Goal: Task Accomplishment & Management: Complete application form

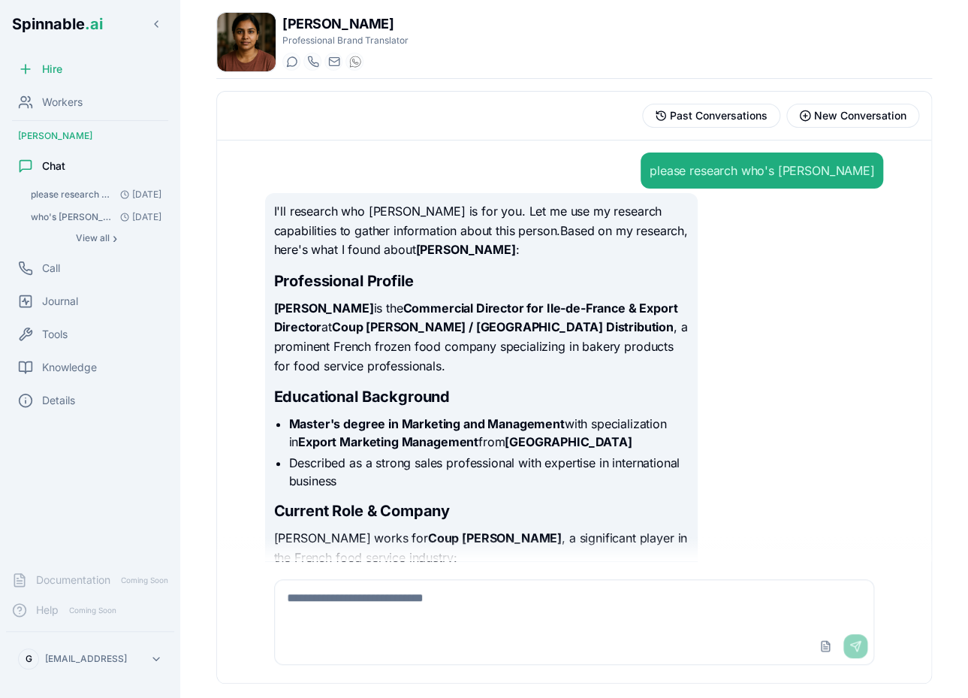
scroll to position [679, 0]
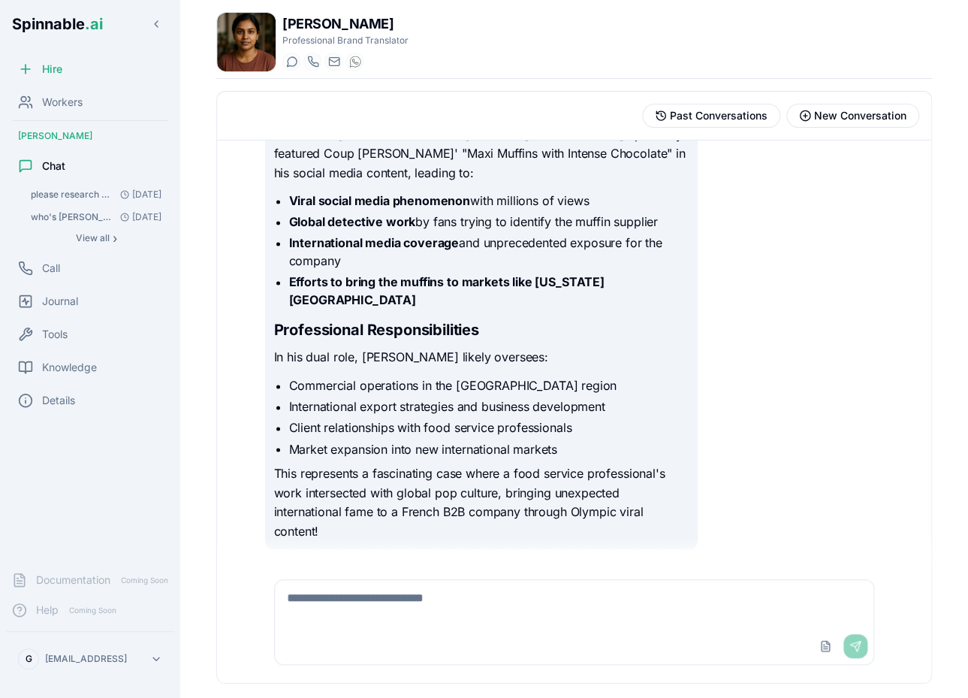
click at [68, 138] on div "[PERSON_NAME]" at bounding box center [90, 136] width 168 height 24
click at [68, 102] on span "Workers" at bounding box center [62, 102] width 41 height 15
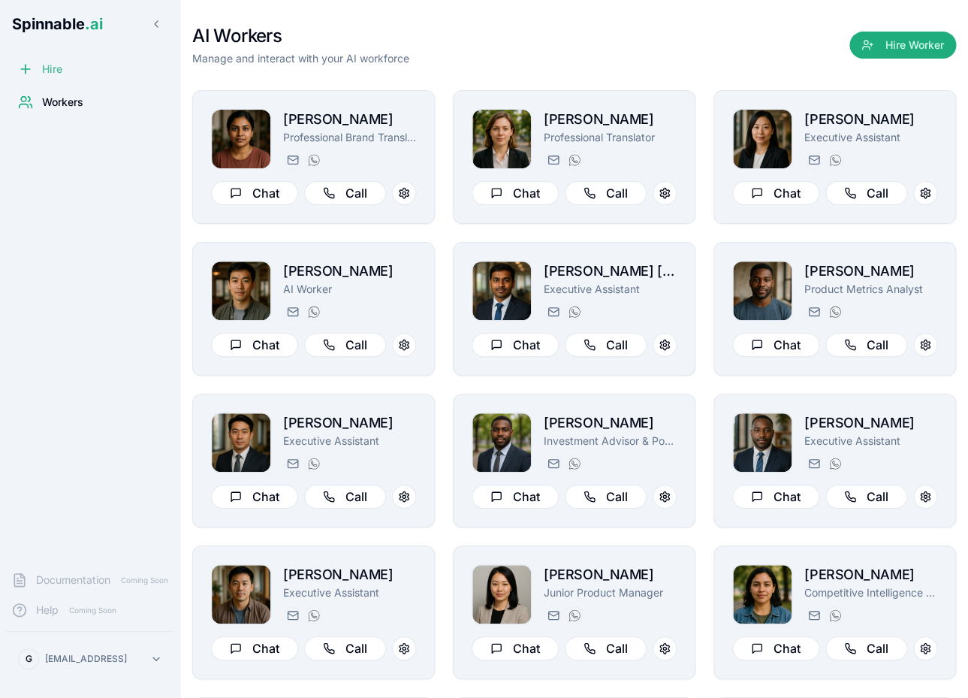
click at [53, 65] on span "Hire" at bounding box center [52, 69] width 20 height 15
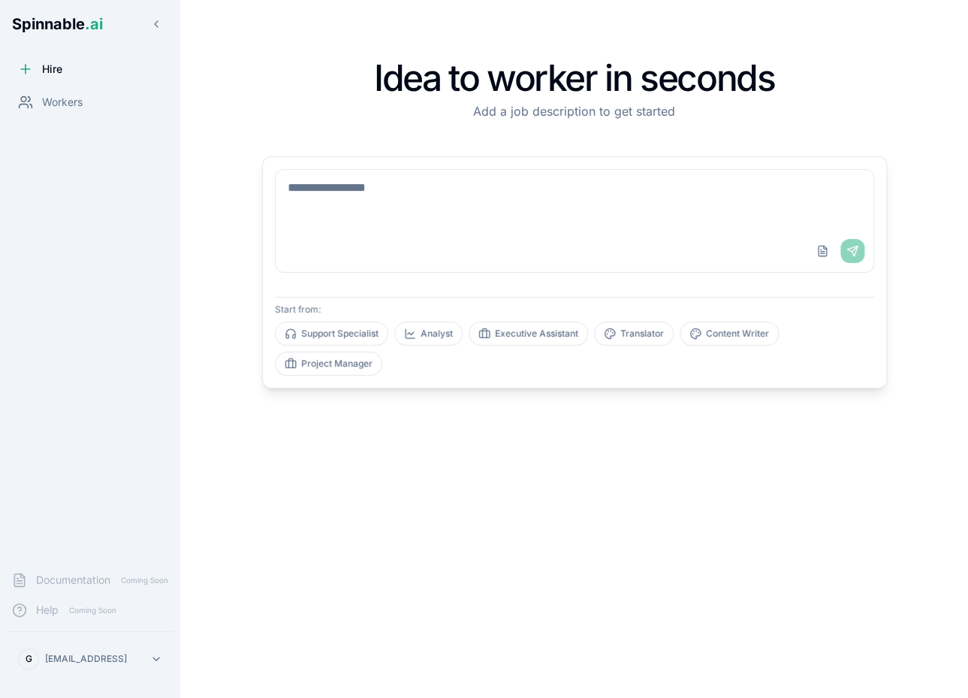
click at [506, 203] on textarea at bounding box center [575, 200] width 598 height 60
type textarea "*"
click at [701, 239] on div "Upload File Send" at bounding box center [575, 251] width 598 height 42
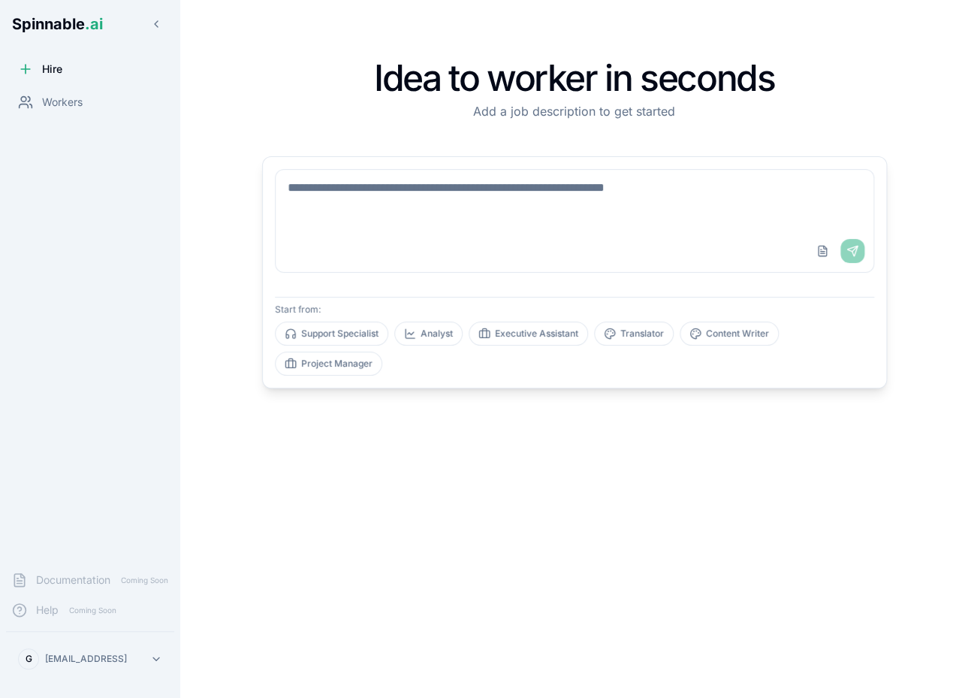
click at [556, 227] on textarea at bounding box center [575, 200] width 598 height 60
type textarea "*"
click at [122, 665] on html "Spinnable .ai Hire Workers Documentation Coming Soon Help Coming Soon G gil@spi…" at bounding box center [484, 349] width 968 height 698
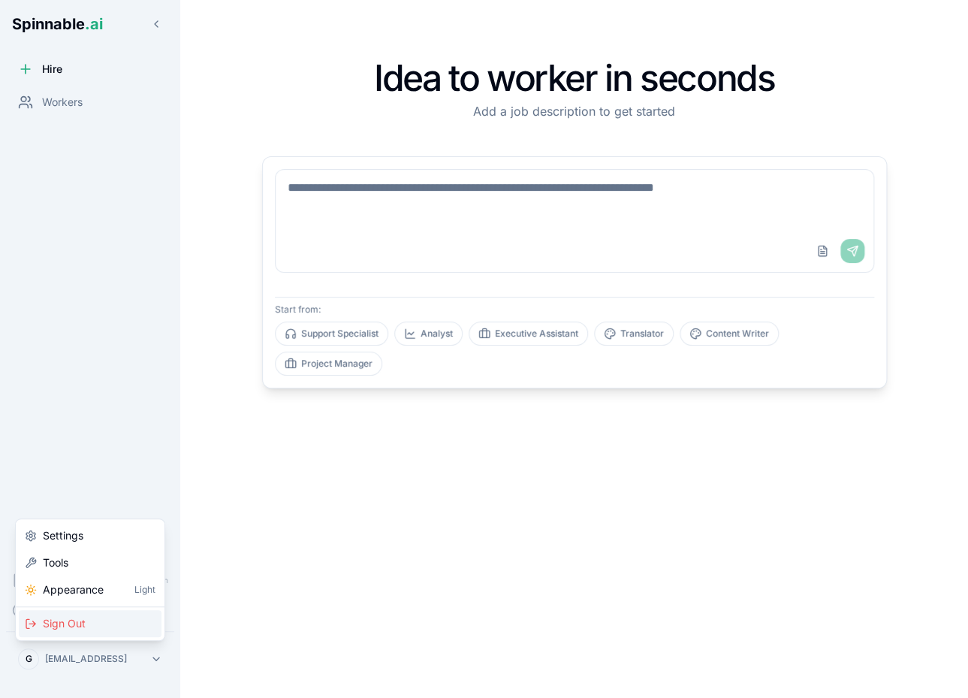
click at [105, 629] on div "Sign Out" at bounding box center [90, 623] width 143 height 27
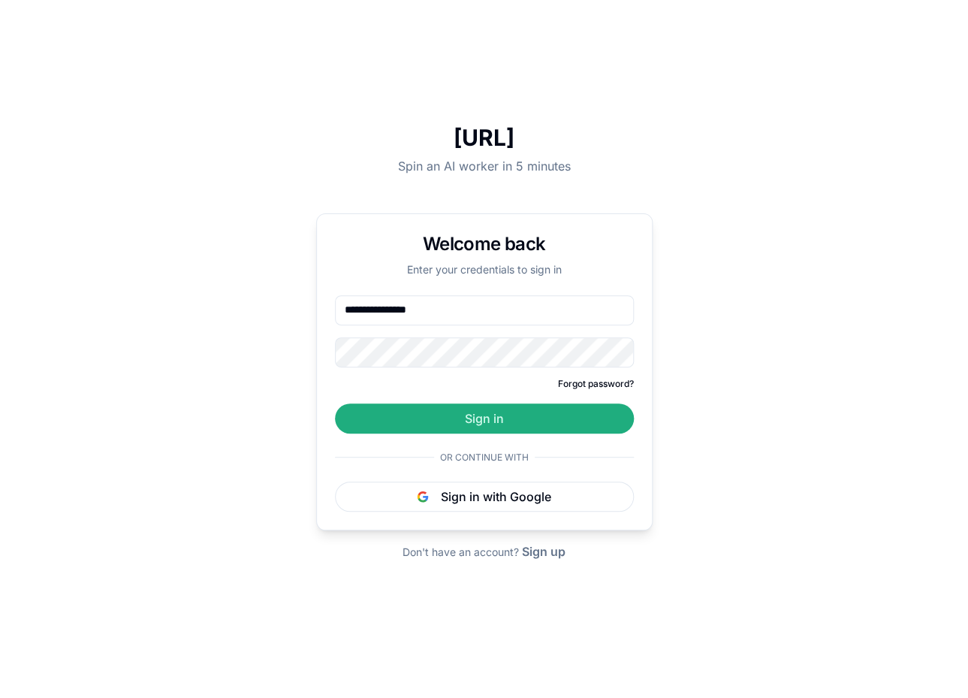
click at [707, 427] on div "**********" at bounding box center [484, 349] width 968 height 698
click at [454, 411] on button "Sign in" at bounding box center [484, 418] width 299 height 30
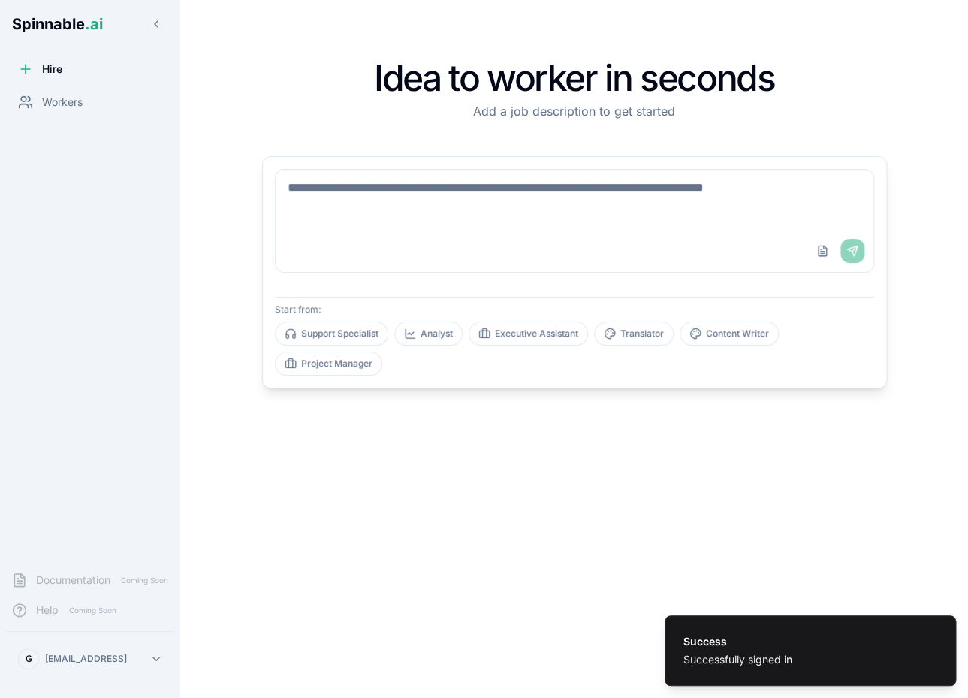
click at [77, 647] on html "Success Successfully signed in Spinnable .ai Hire Workers Documentation Coming …" at bounding box center [484, 349] width 968 height 698
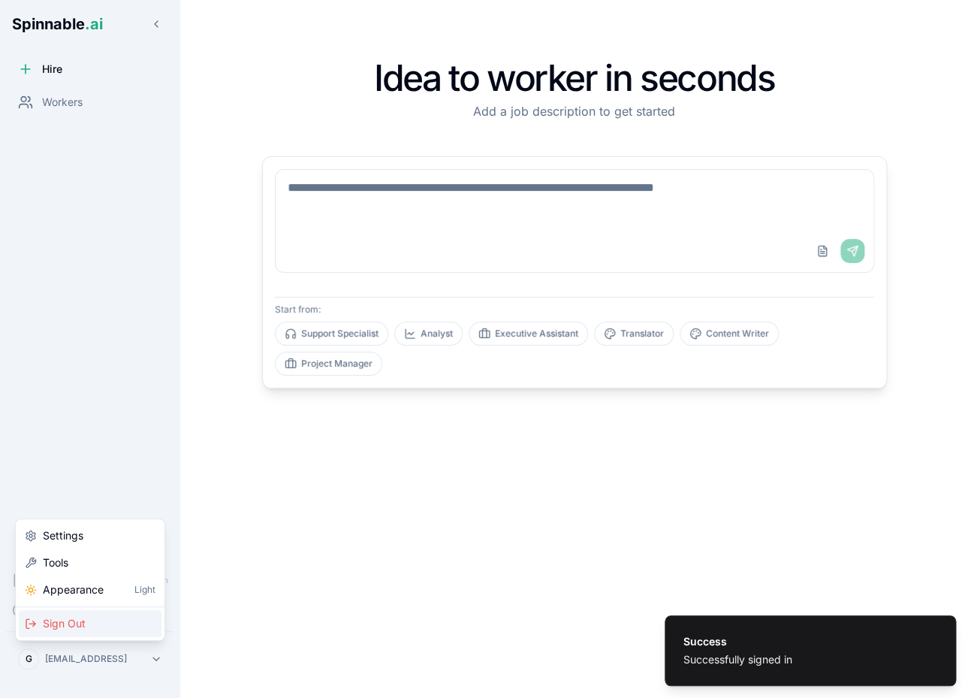
click at [119, 613] on div "Sign Out" at bounding box center [90, 623] width 143 height 27
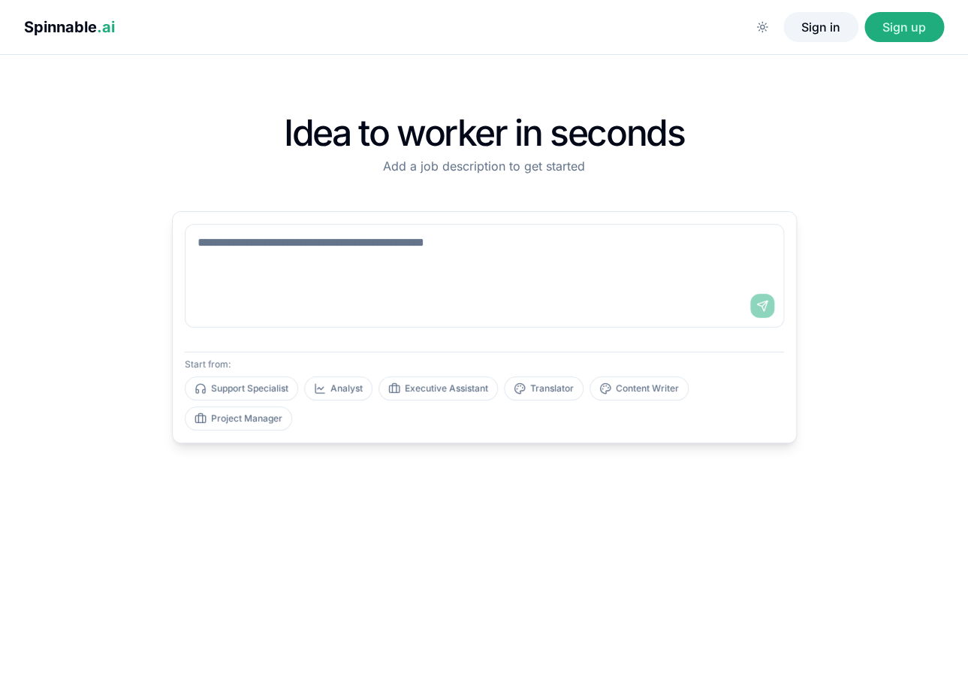
click at [809, 36] on button "Sign in" at bounding box center [820, 27] width 75 height 30
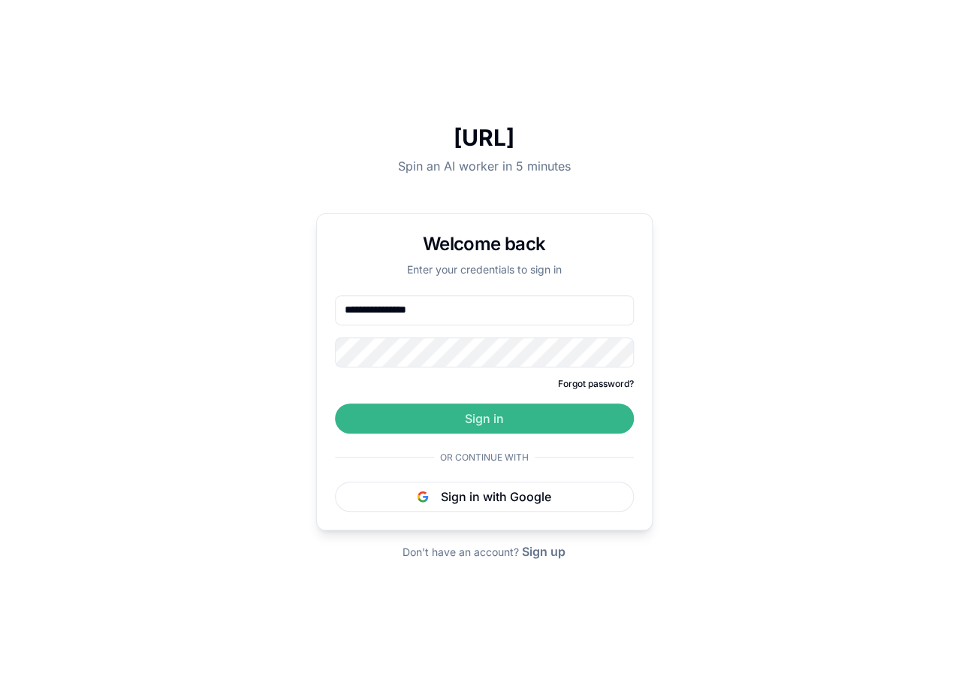
click at [515, 405] on button "Sign in" at bounding box center [484, 418] width 299 height 30
